Goal: Transaction & Acquisition: Purchase product/service

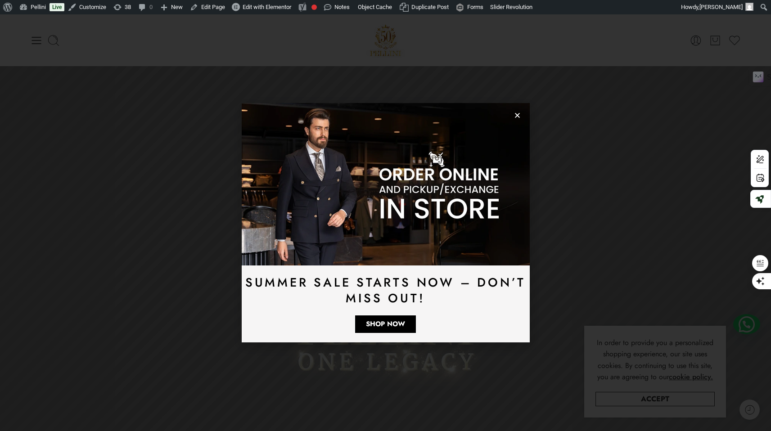
click at [519, 118] on icon "Close" at bounding box center [517, 115] width 7 height 7
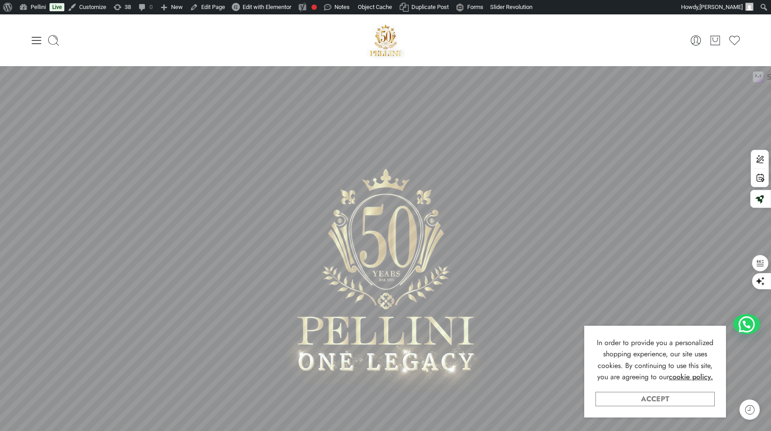
click at [678, 402] on link "Accept" at bounding box center [655, 399] width 119 height 14
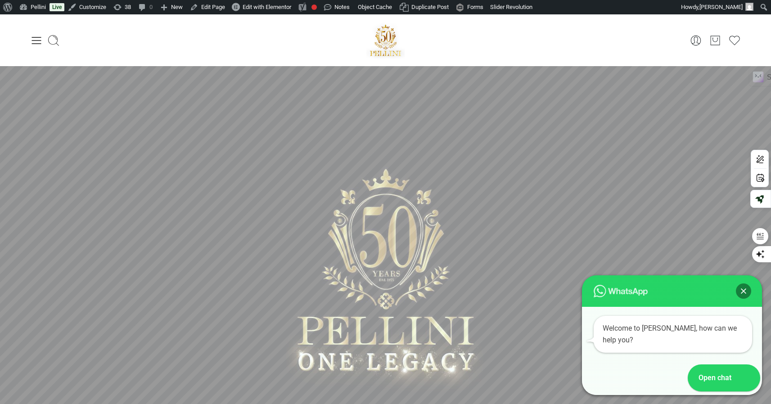
click at [34, 45] on icon at bounding box center [36, 40] width 13 height 13
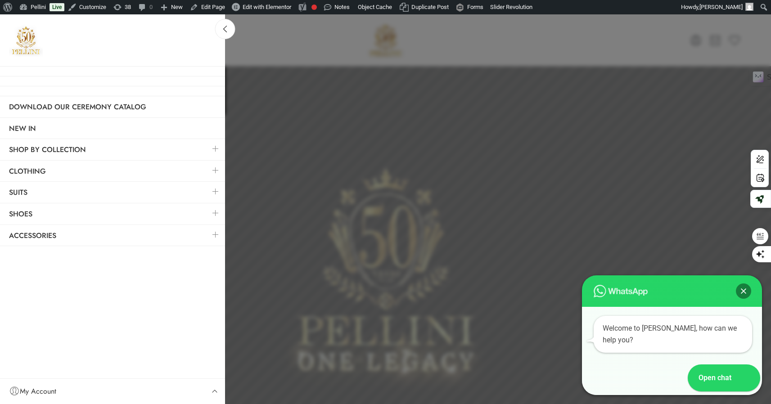
click at [35, 41] on h3 at bounding box center [112, 40] width 225 height 52
click at [216, 172] on link at bounding box center [215, 170] width 19 height 19
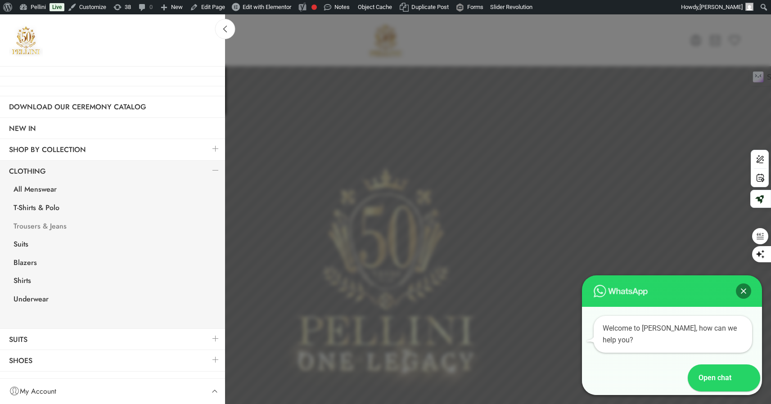
click at [48, 227] on link "Trousers & Jeans" at bounding box center [115, 227] width 221 height 18
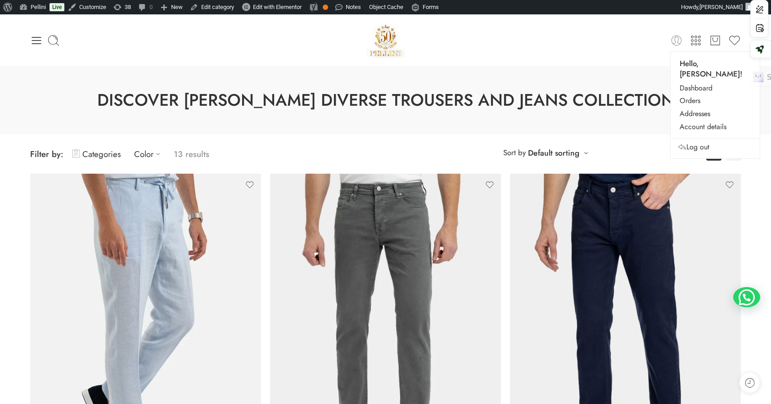
click at [678, 41] on icon at bounding box center [676, 40] width 13 height 13
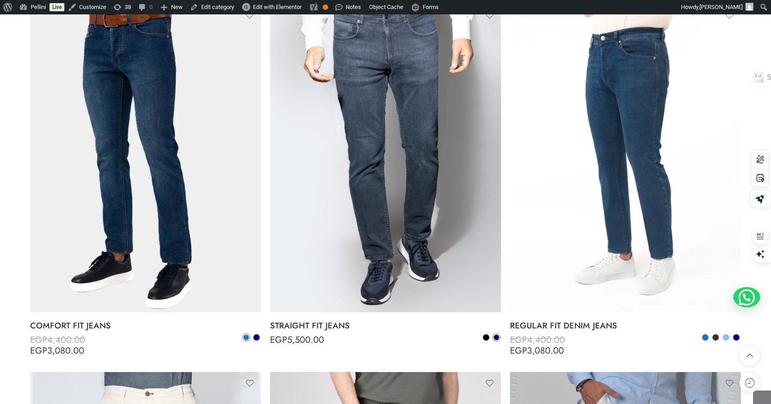
scroll to position [885, 0]
click at [258, 336] on span at bounding box center [256, 337] width 6 height 6
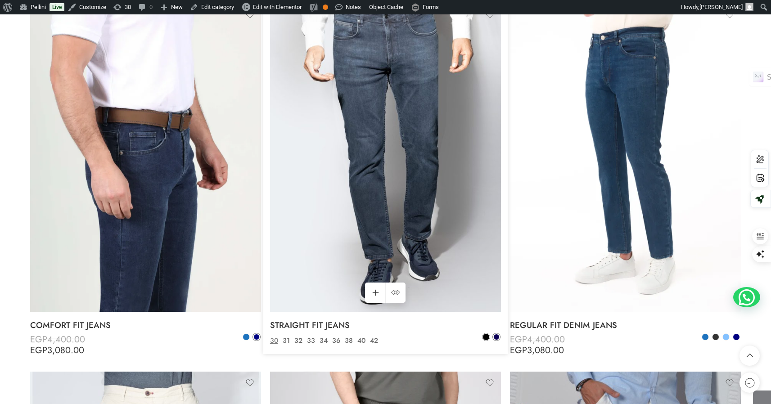
click at [487, 339] on span at bounding box center [486, 337] width 6 height 6
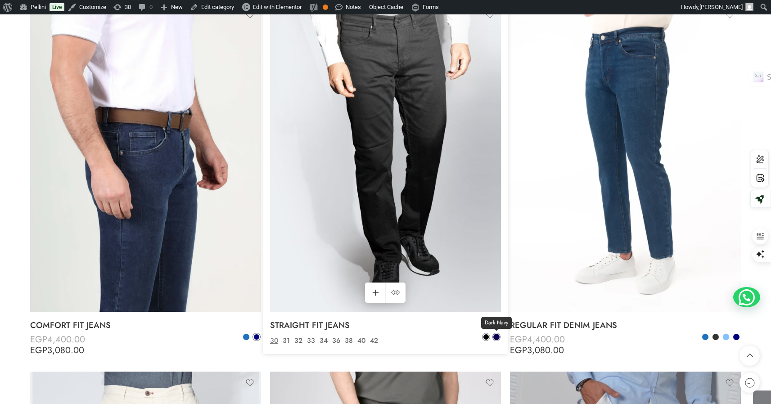
click at [498, 337] on span at bounding box center [496, 337] width 6 height 6
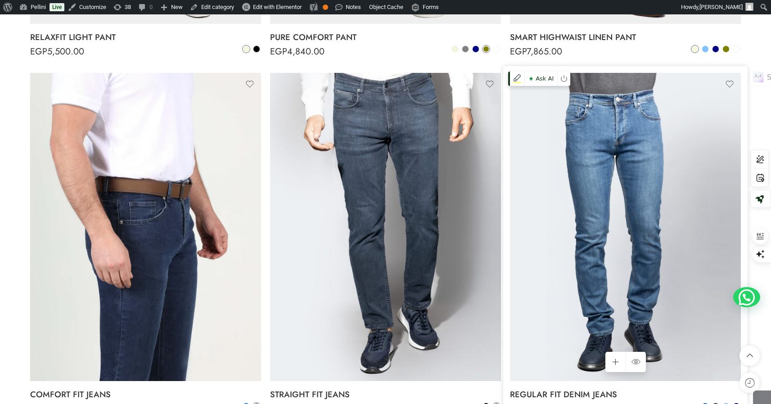
scroll to position [820, 0]
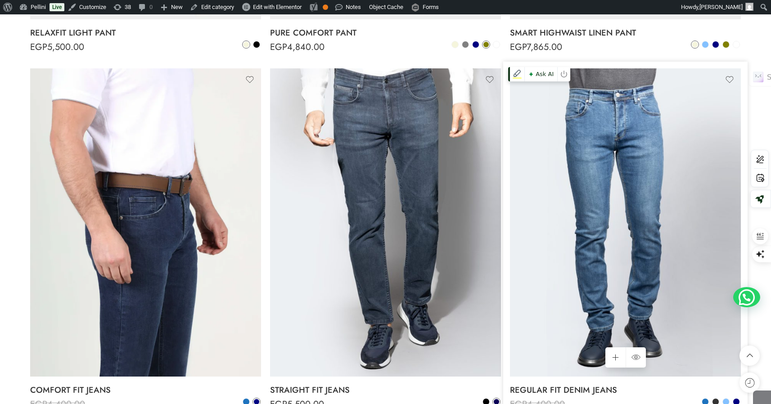
click at [572, 306] on img at bounding box center [625, 222] width 231 height 308
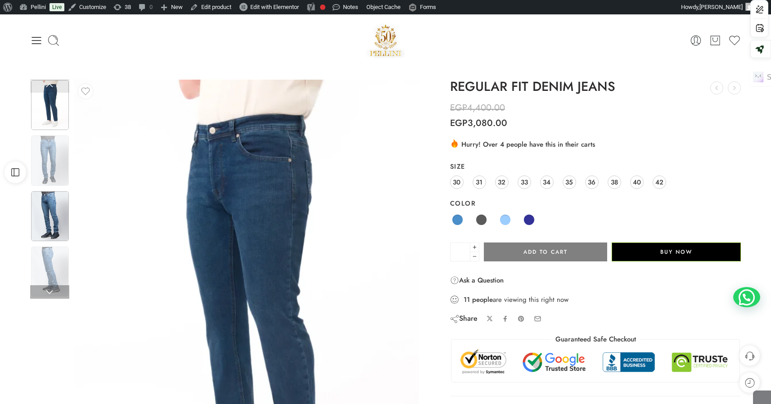
click at [58, 214] on img at bounding box center [50, 216] width 38 height 50
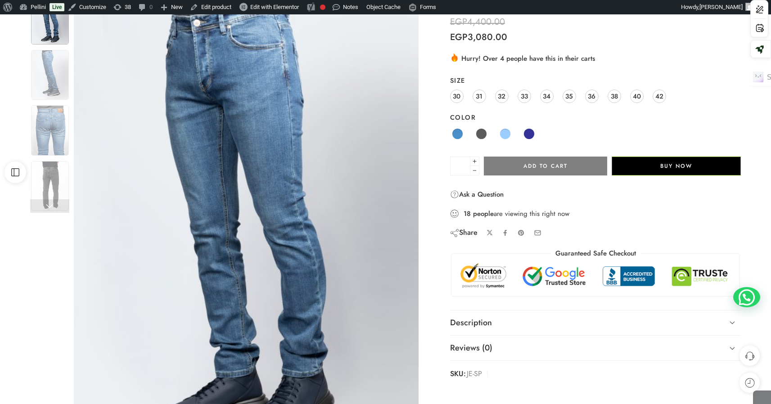
scroll to position [214, 0]
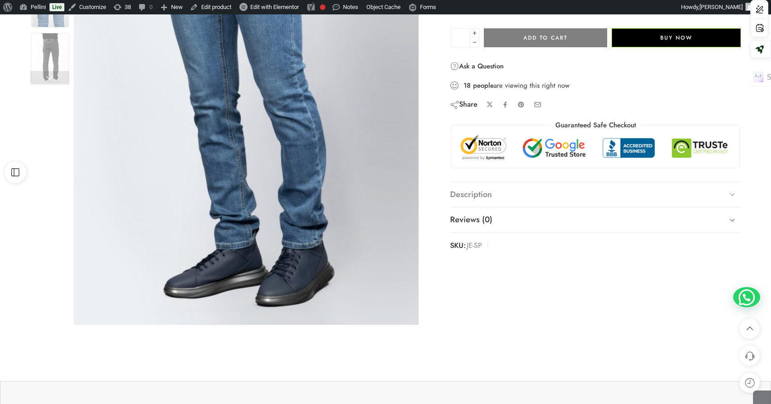
click at [477, 196] on link "Description" at bounding box center [595, 194] width 291 height 25
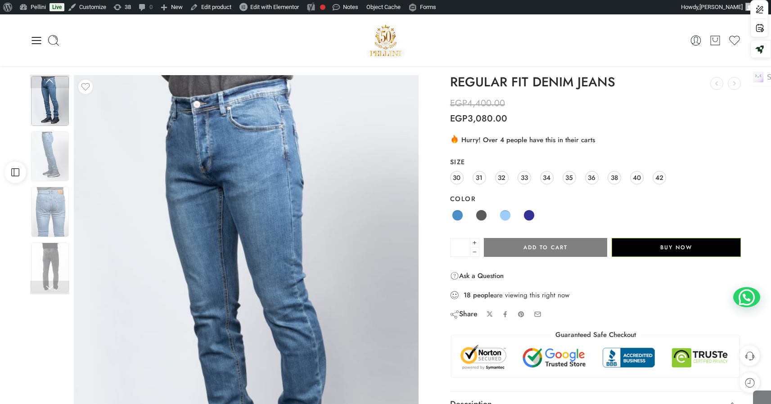
scroll to position [0, 0]
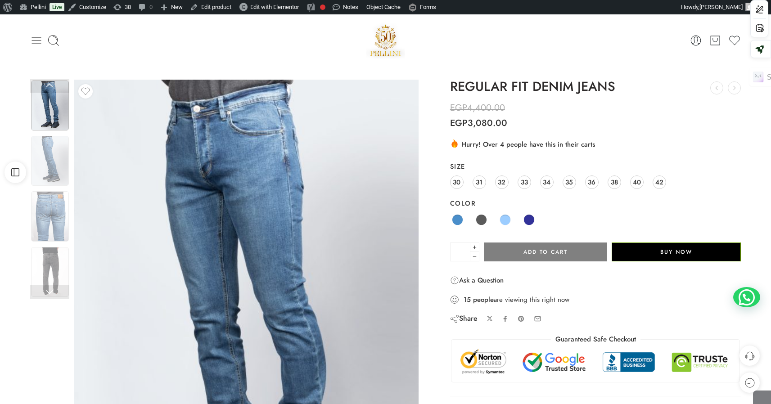
click at [35, 40] on icon at bounding box center [36, 40] width 9 height 7
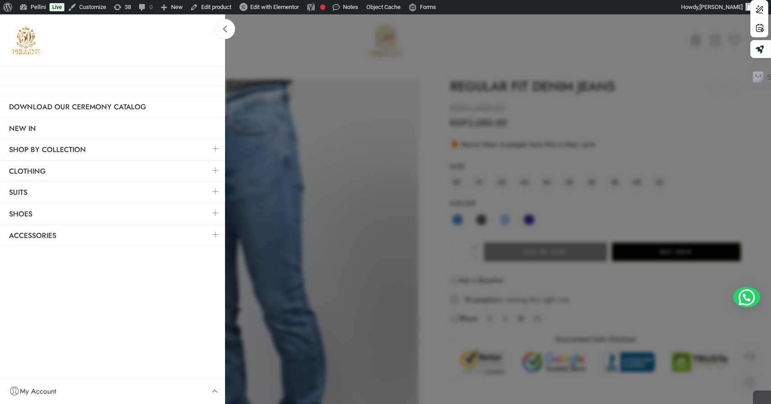
click at [215, 170] on link at bounding box center [215, 170] width 19 height 19
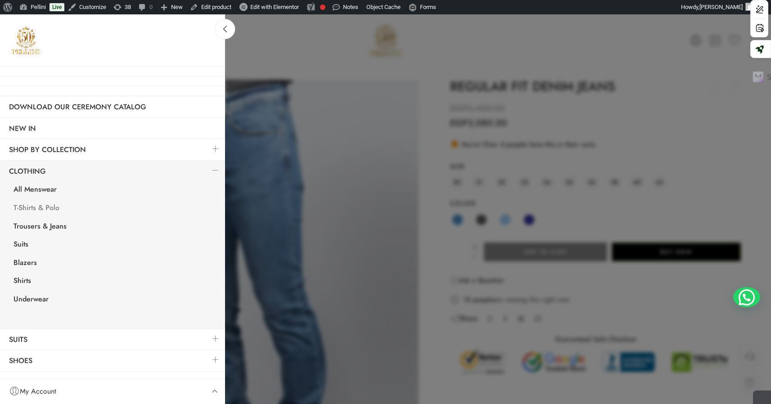
click at [45, 208] on link "T-Shirts & Polo" at bounding box center [115, 209] width 221 height 18
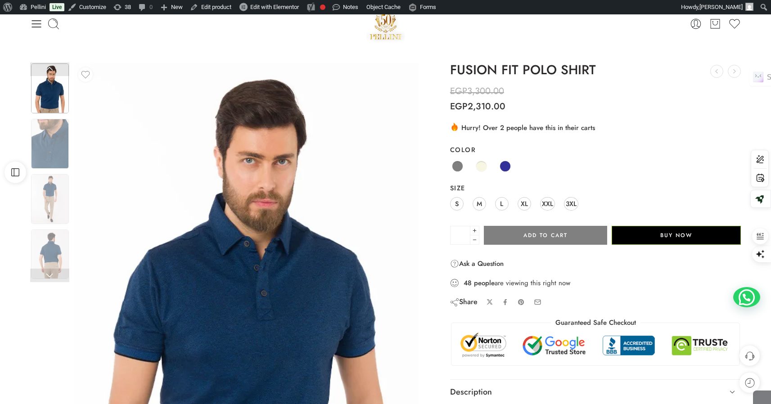
scroll to position [18, 0]
